Goal: Check status: Check status

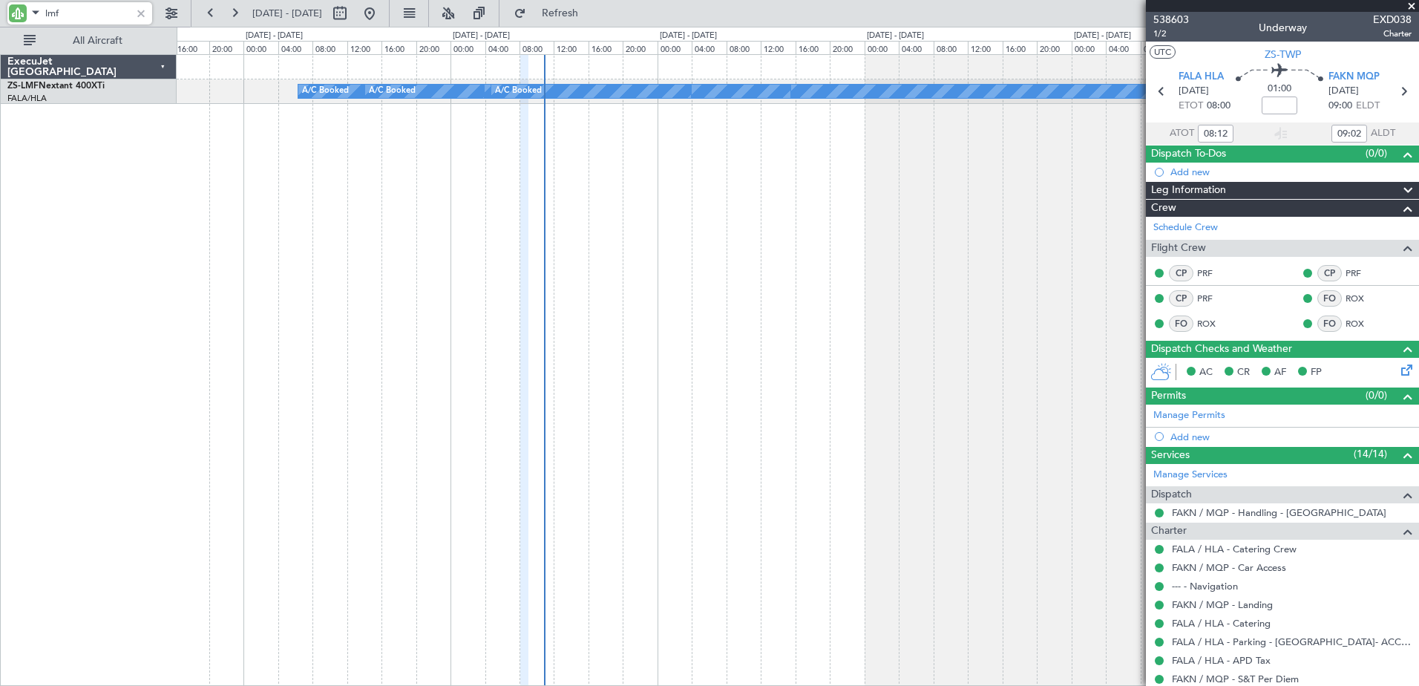
click at [735, 122] on div "A/C Booked A/C Booked A/C Booked A/C Booked A/C Booked A/C Booked A/C Booked A/…" at bounding box center [798, 370] width 1243 height 632
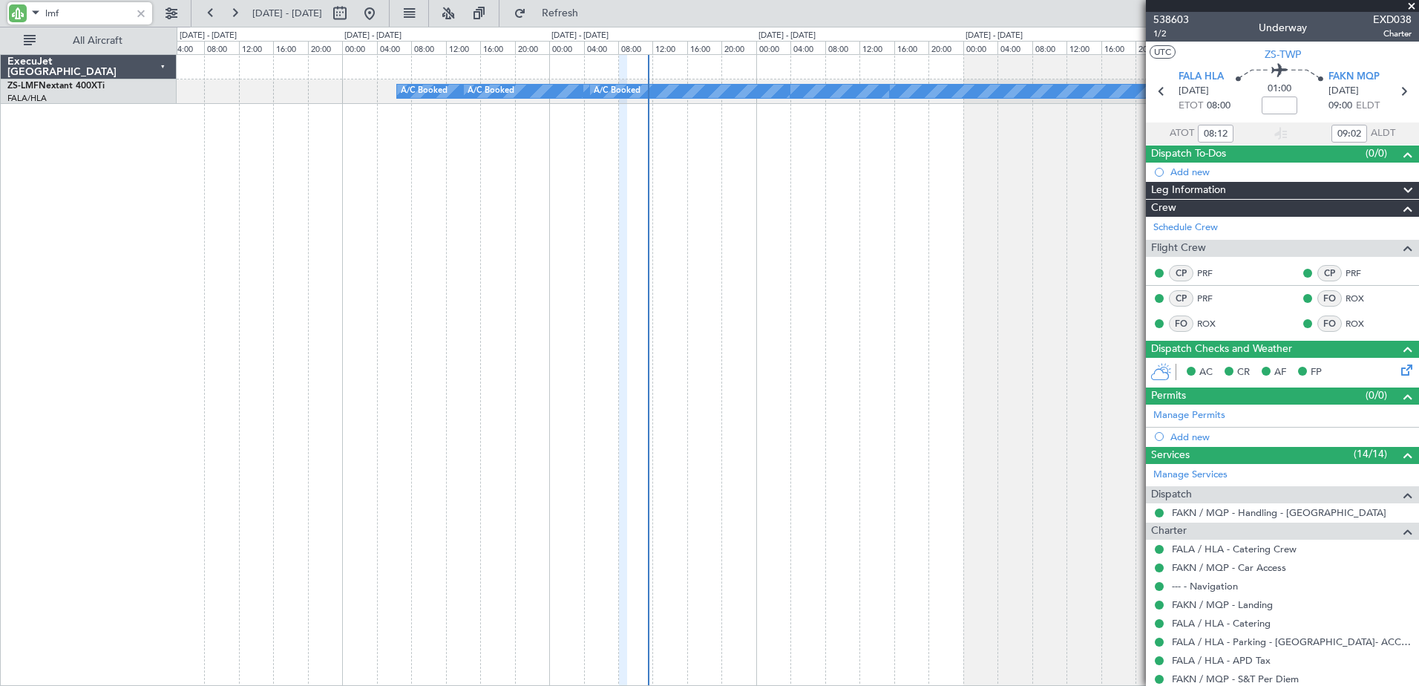
click at [53, 13] on input "lmf" at bounding box center [87, 13] width 85 height 22
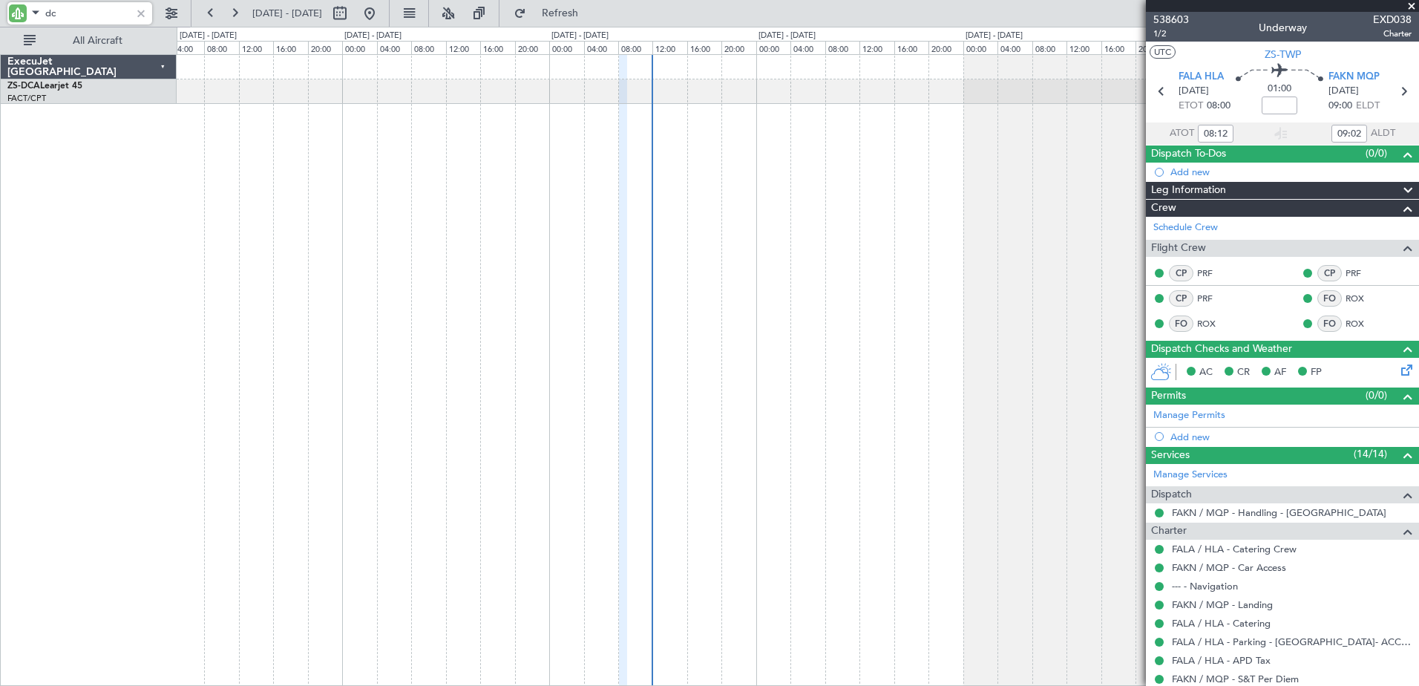
type input "d"
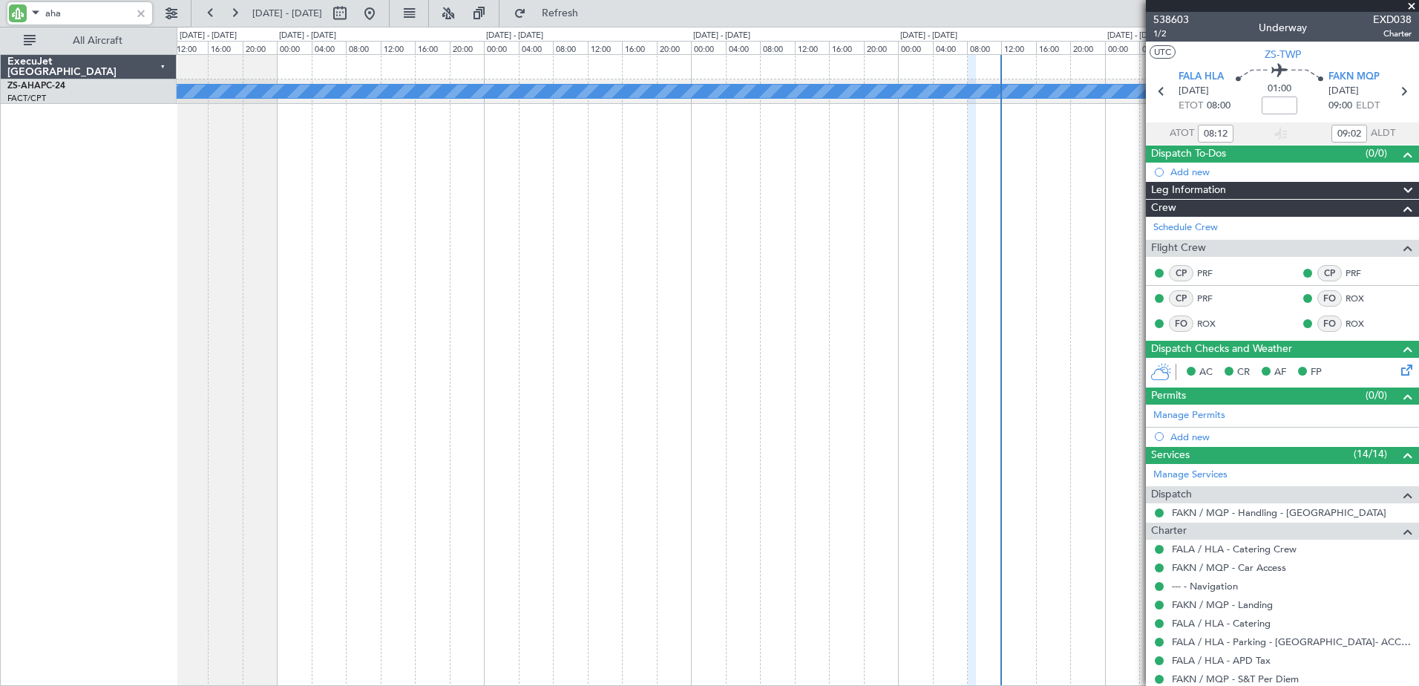
click at [800, 164] on div "Planned Maint" at bounding box center [798, 370] width 1243 height 632
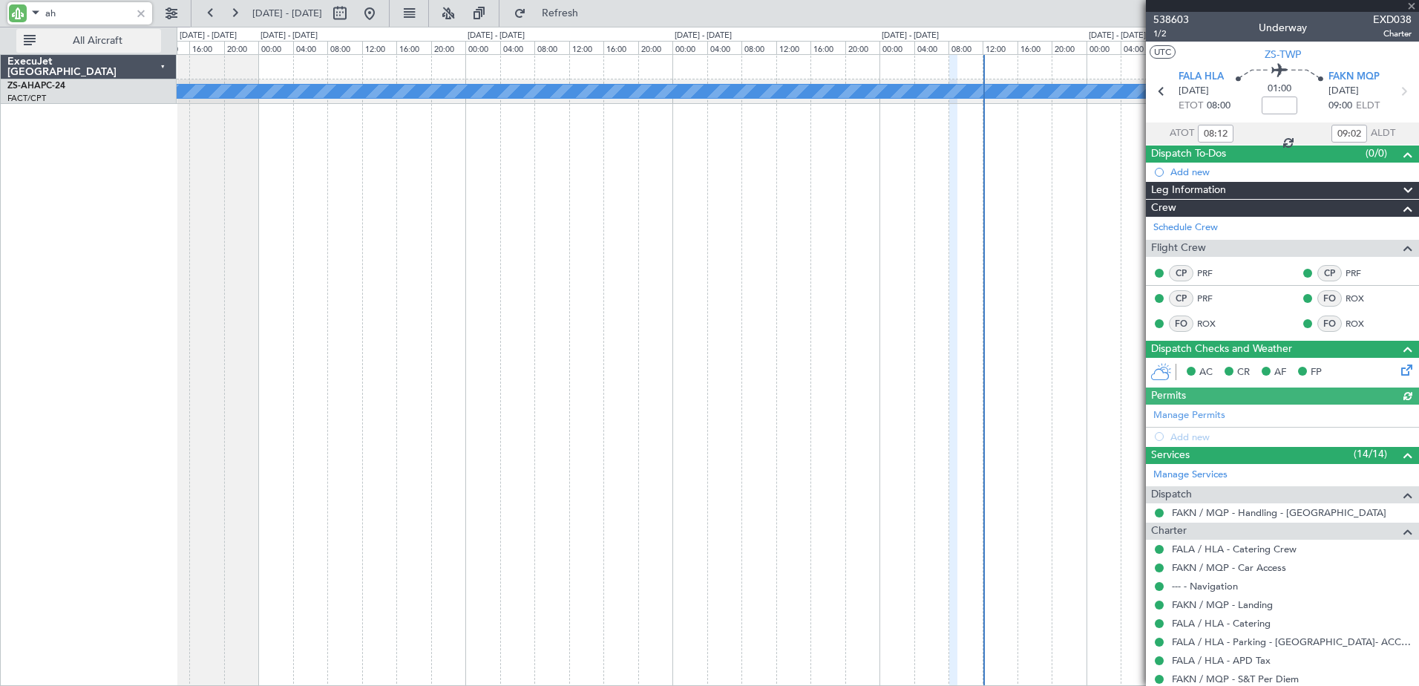
type input "a"
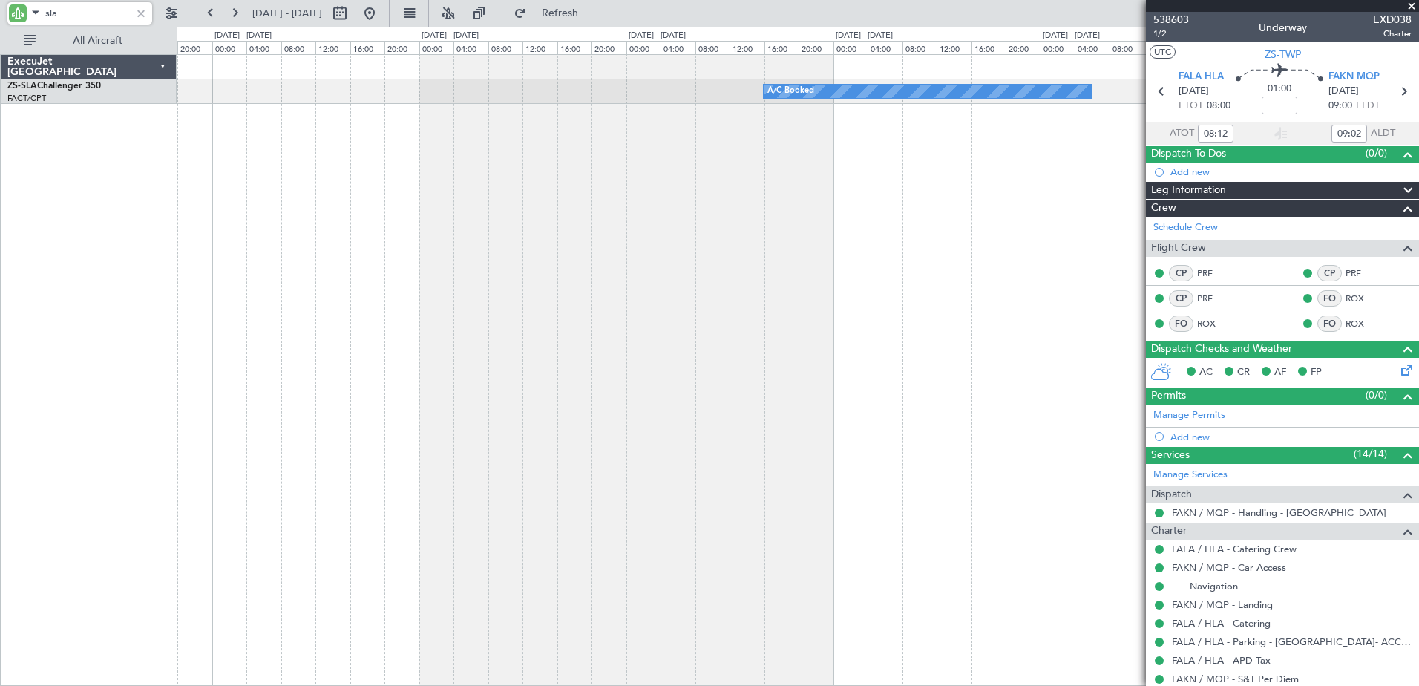
click at [0, 335] on html "sla [DATE] - [DATE] Refresh Quick Links All Aircraft A/C Booked A/C Booked A/C …" at bounding box center [709, 343] width 1419 height 686
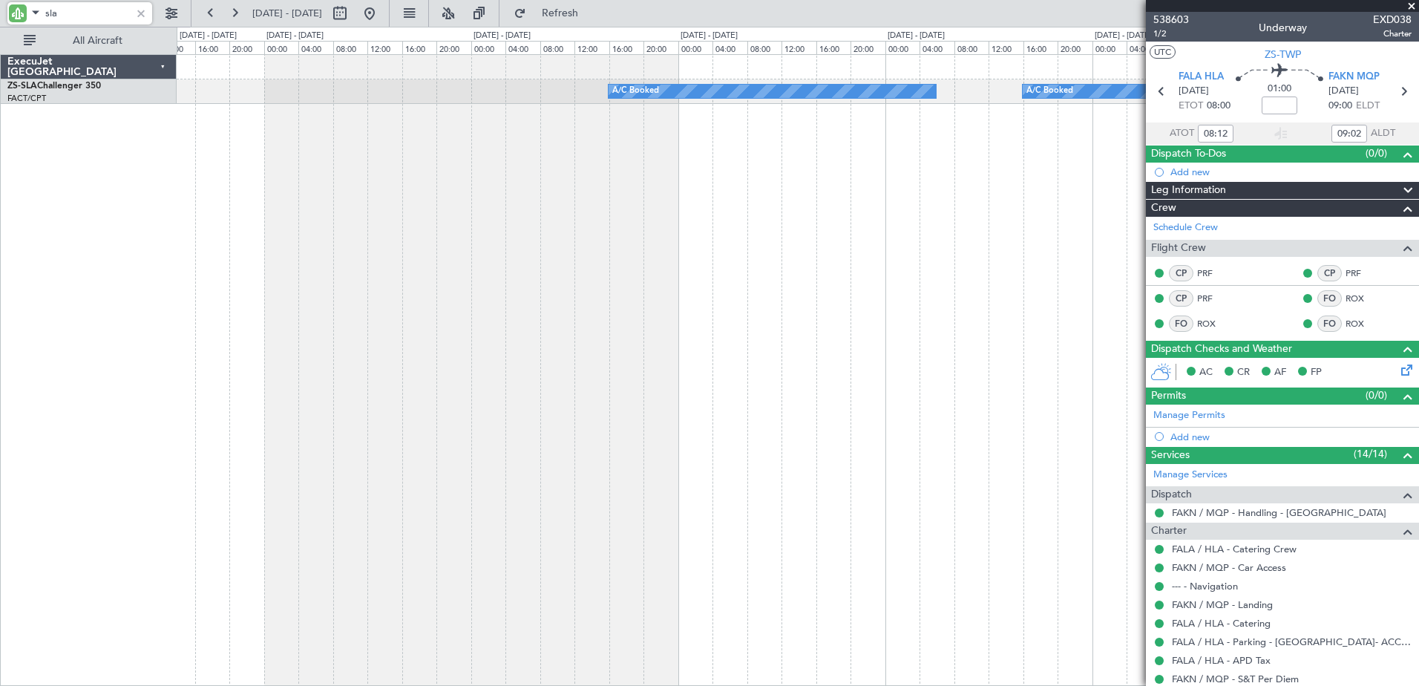
click at [0, 283] on html "sla [DATE] - [DATE] Refresh Quick Links All Aircraft A/C Booked A/C Booked A/C …" at bounding box center [709, 343] width 1419 height 686
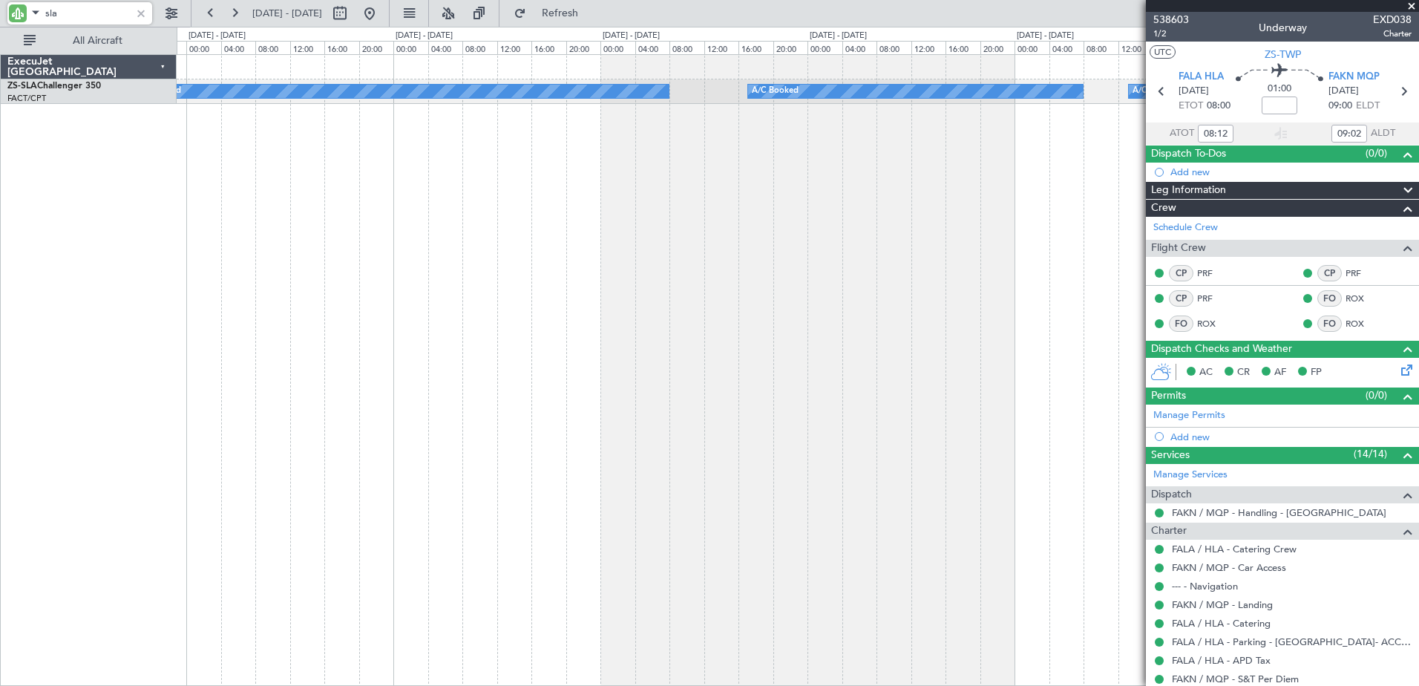
click at [0, 231] on html "sla [DATE] - [DATE] Refresh Quick Links All Aircraft A/C Booked A/C Booked A/C …" at bounding box center [709, 343] width 1419 height 686
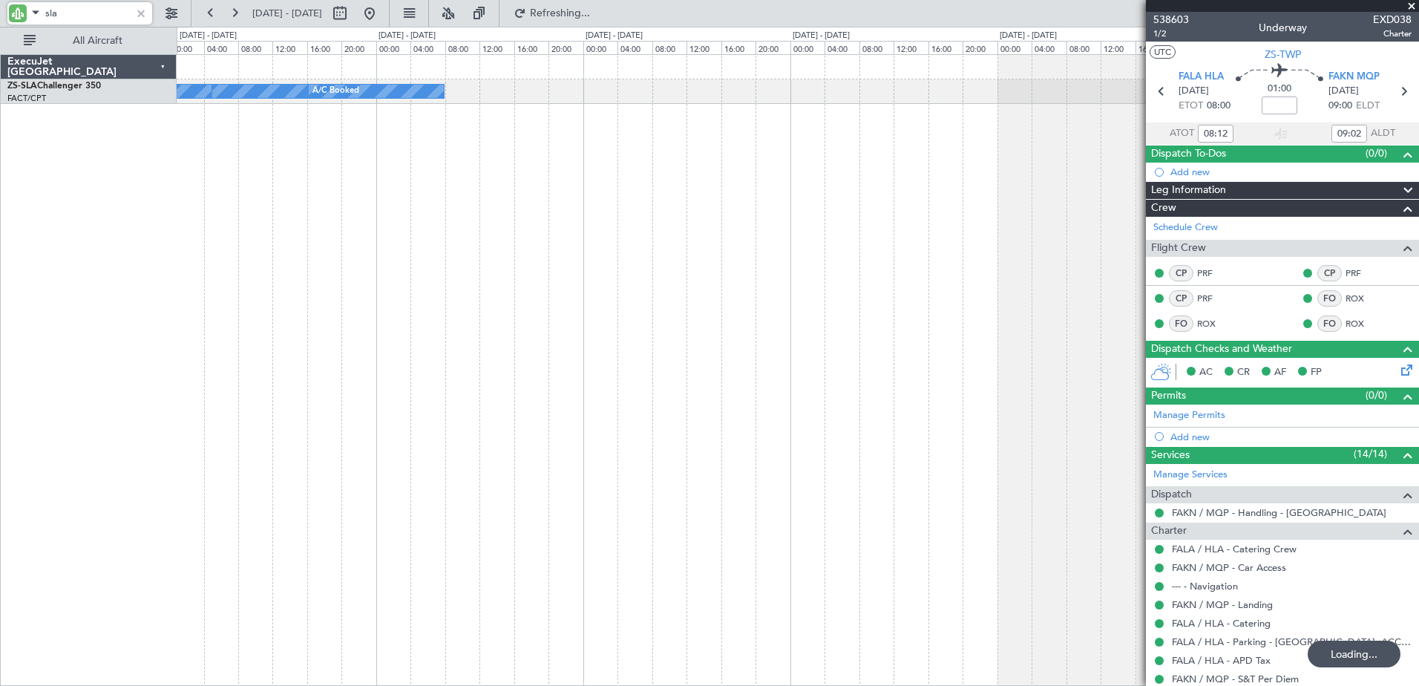
click at [73, 257] on div "A/C Booked A/C Booked A/C Booked A/C Booked ExecuJet [GEOGRAPHIC_DATA] ZS-SLA C…" at bounding box center [709, 356] width 1419 height 659
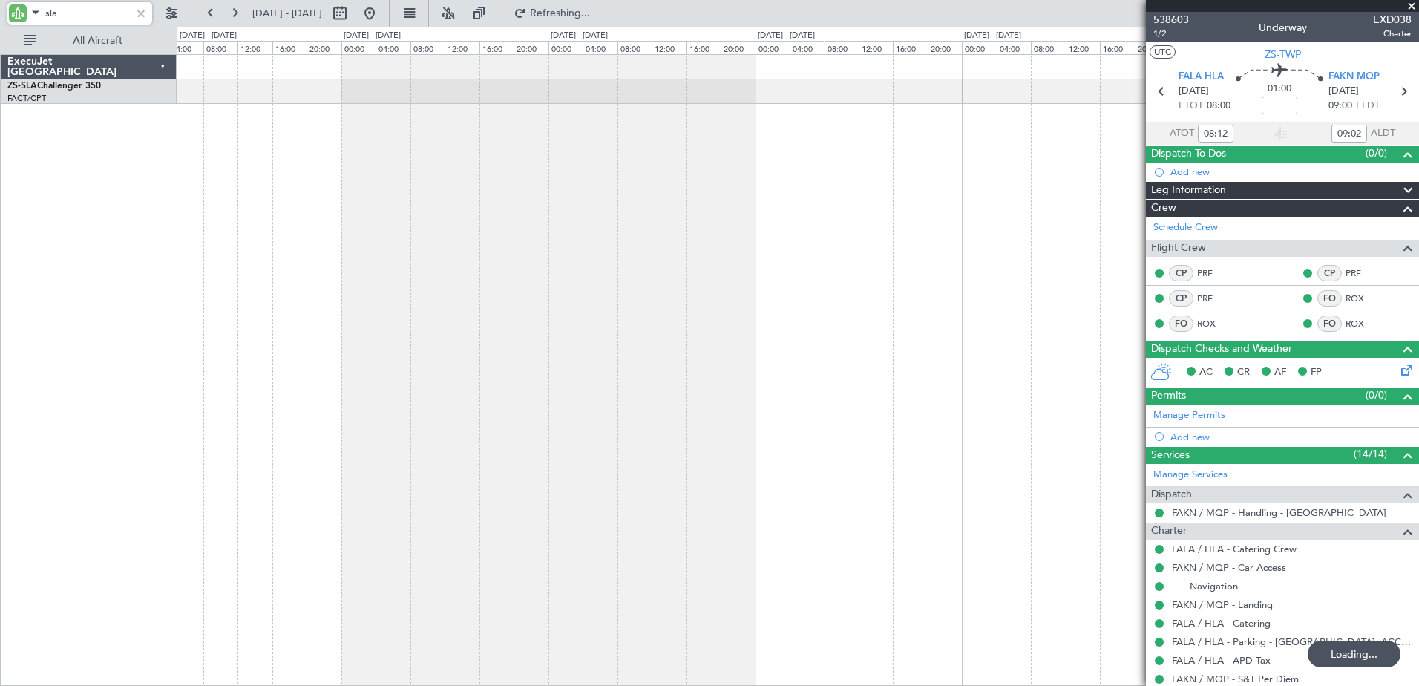
click at [268, 243] on div at bounding box center [798, 370] width 1243 height 632
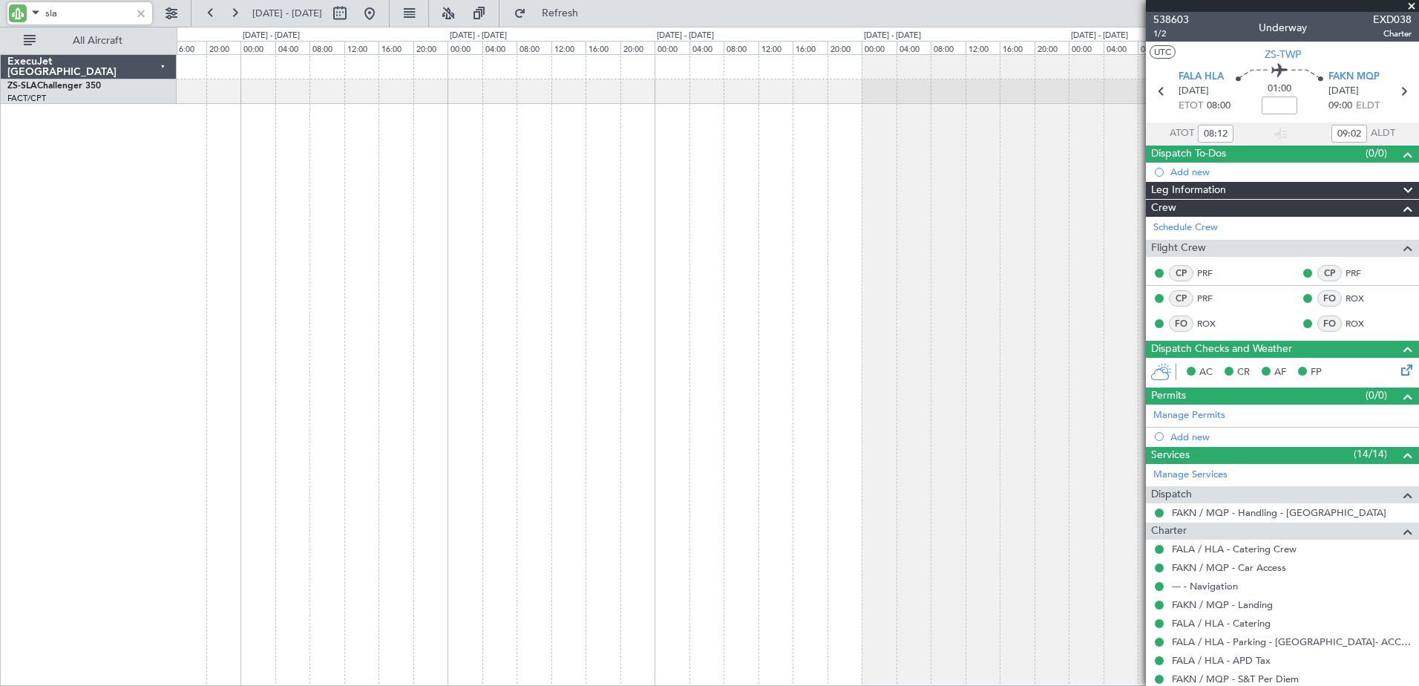
click at [317, 232] on div at bounding box center [798, 370] width 1243 height 632
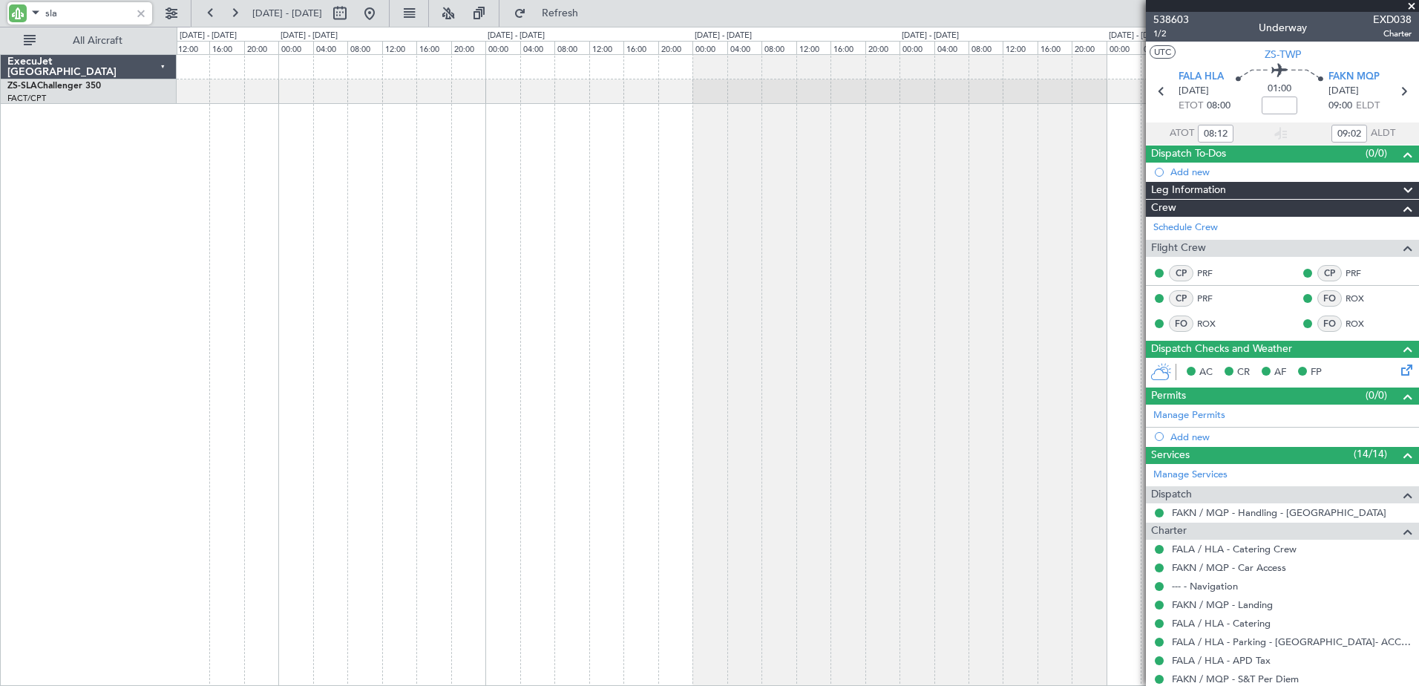
click at [289, 242] on div at bounding box center [798, 370] width 1243 height 632
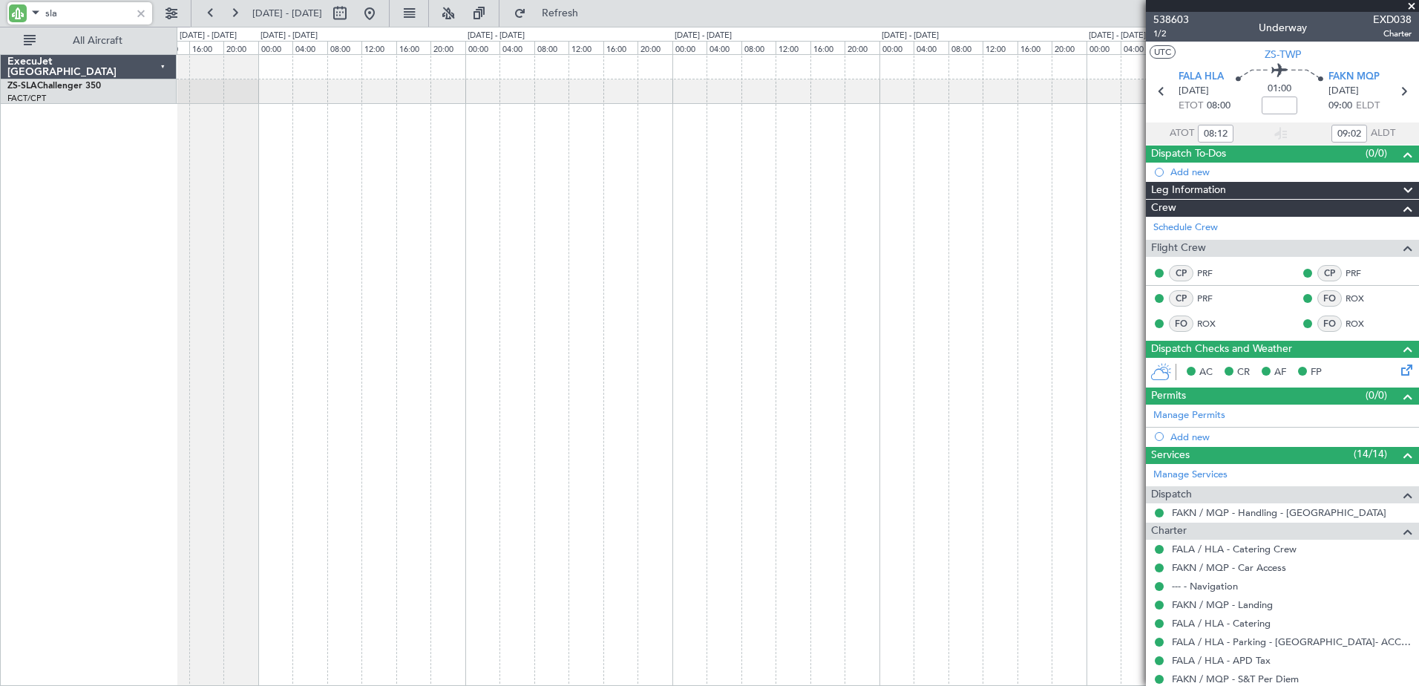
click at [349, 295] on div at bounding box center [798, 370] width 1243 height 632
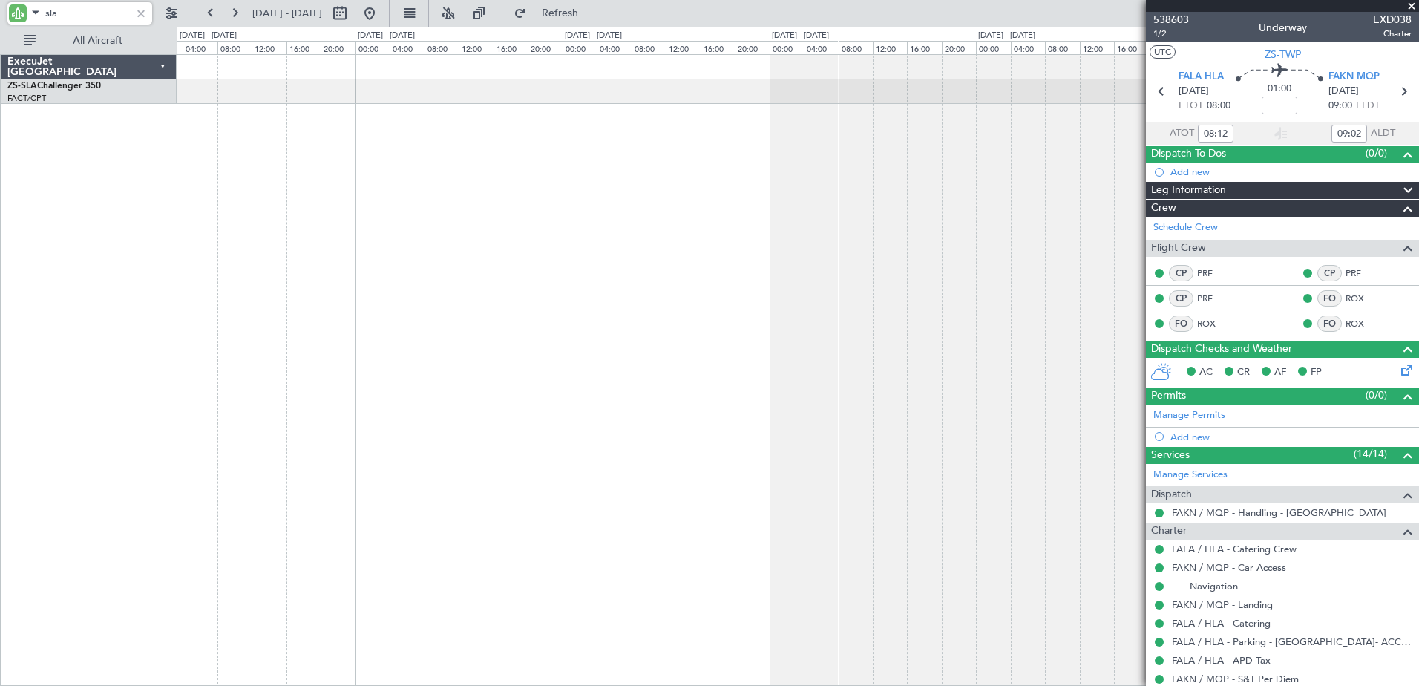
click at [566, 341] on div at bounding box center [798, 370] width 1243 height 632
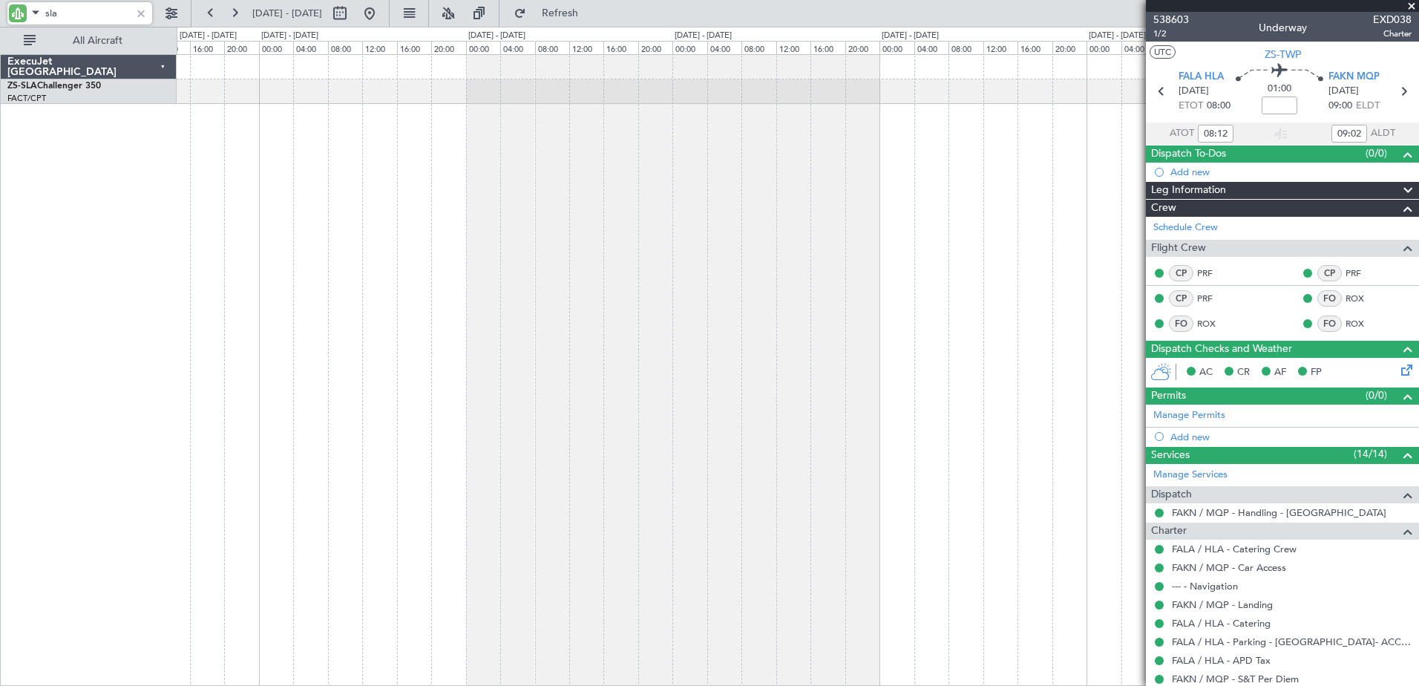
click at [413, 348] on div at bounding box center [798, 370] width 1243 height 632
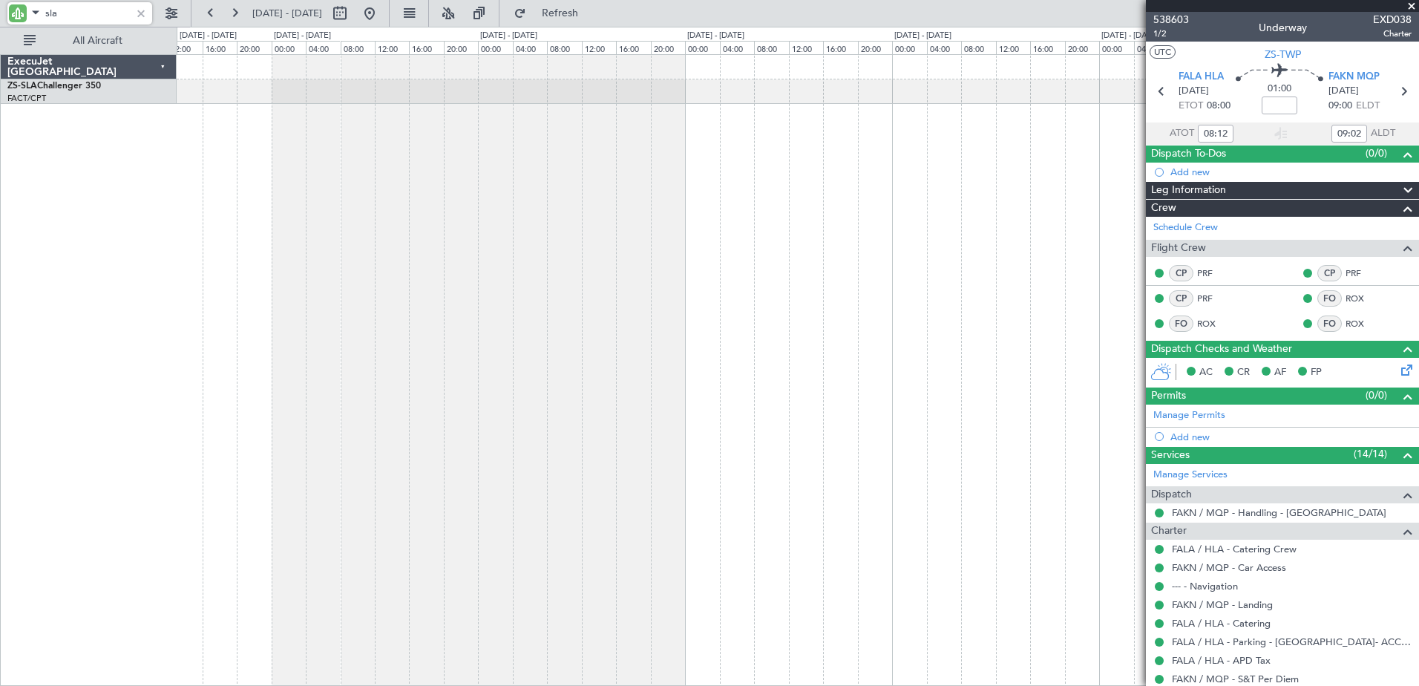
type input "sla"
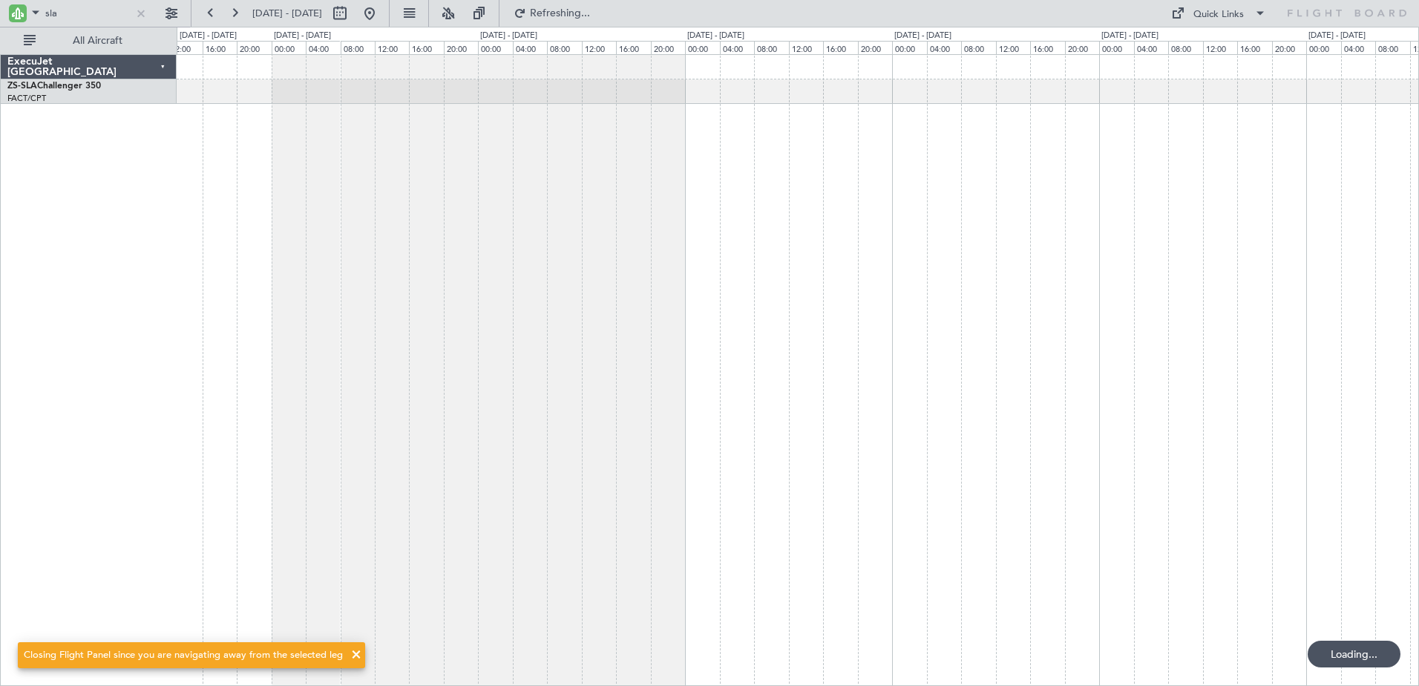
drag, startPoint x: 1202, startPoint y: 350, endPoint x: 1177, endPoint y: 350, distance: 24.5
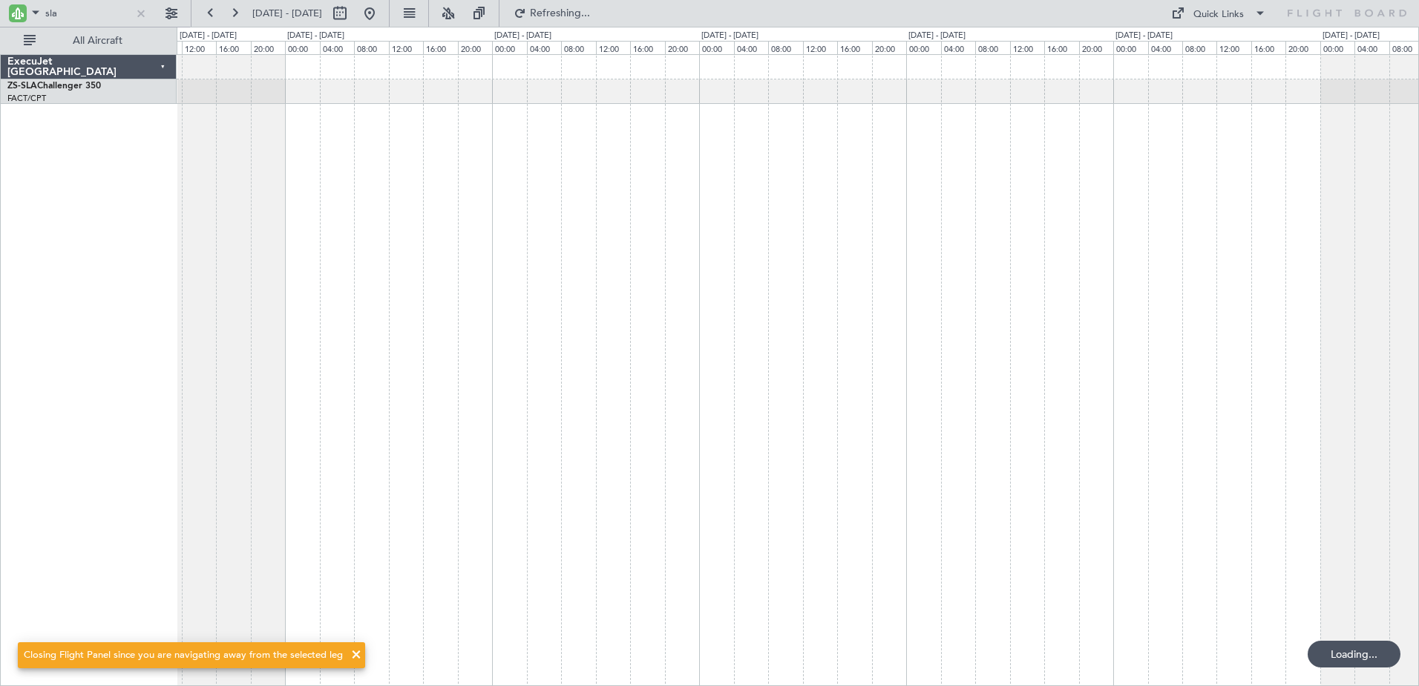
click at [472, 369] on div at bounding box center [798, 370] width 1243 height 632
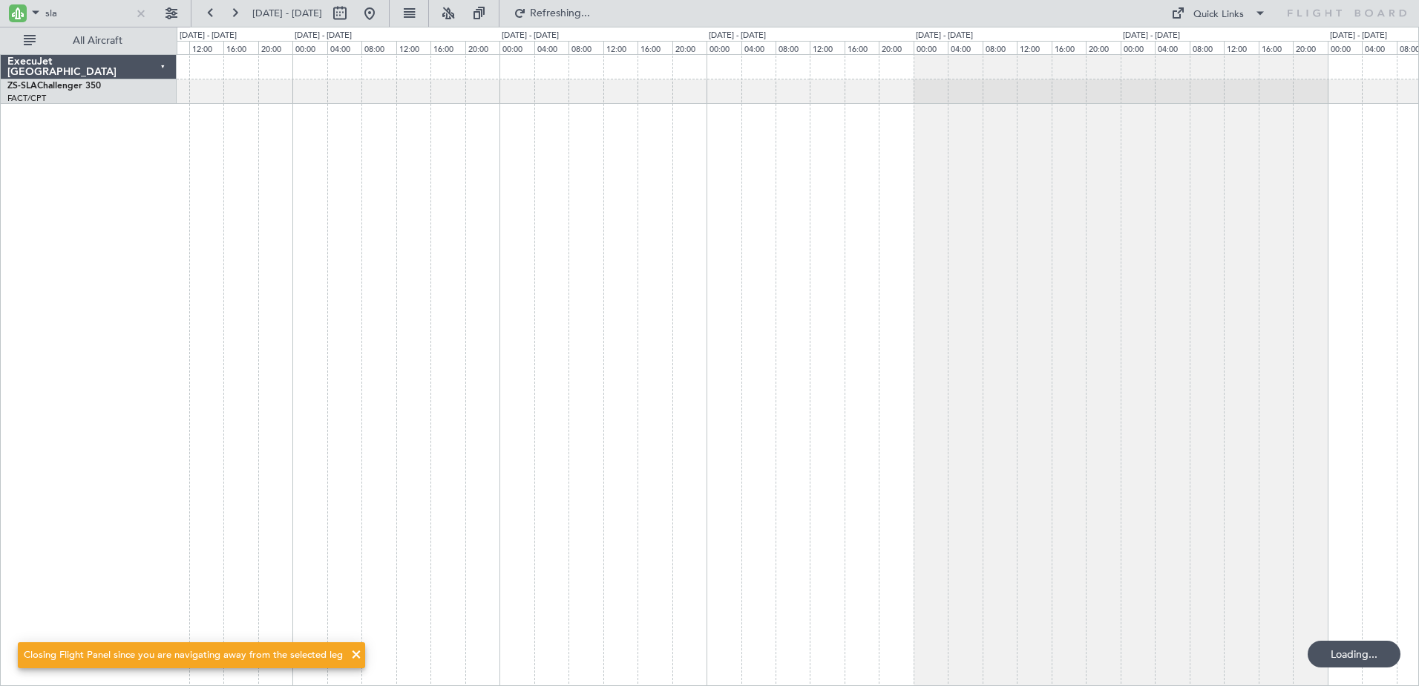
click at [849, 335] on div "A/C Booked" at bounding box center [798, 370] width 1243 height 632
